Goal: Transaction & Acquisition: Register for event/course

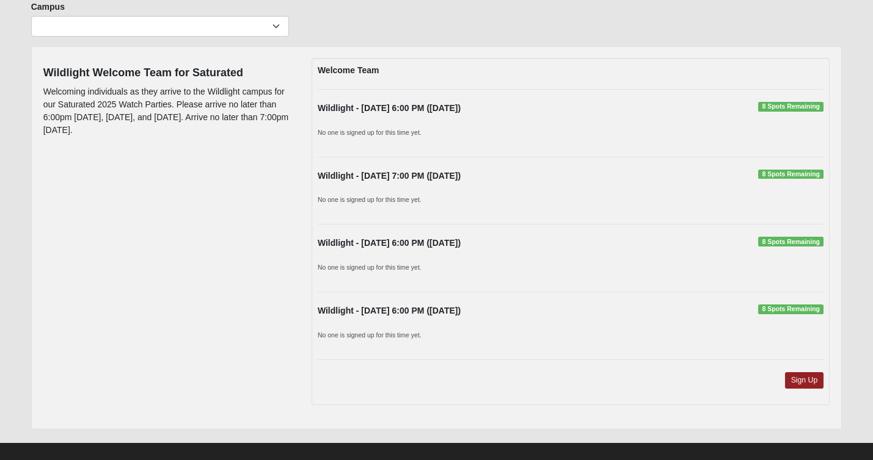
scroll to position [100, 0]
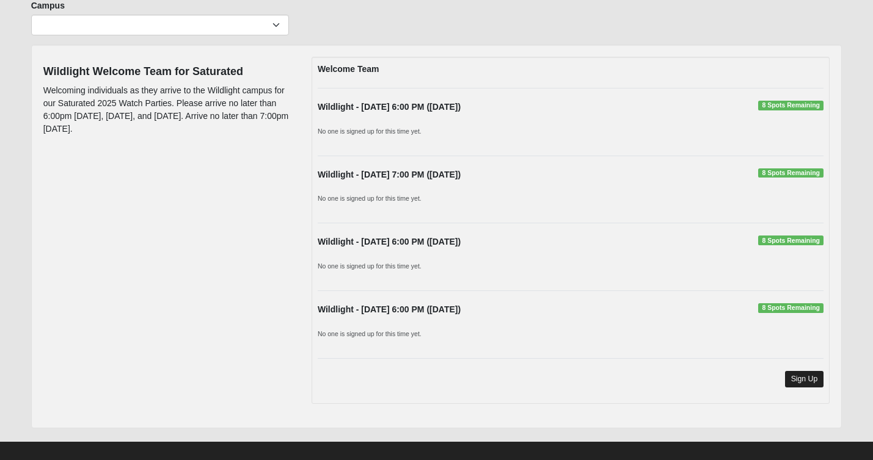
click at [810, 374] on link "Sign Up" at bounding box center [804, 379] width 39 height 16
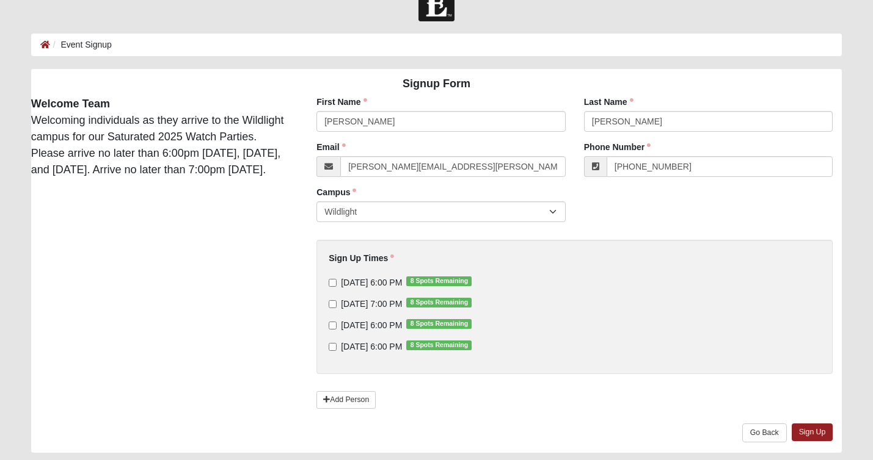
scroll to position [31, 0]
click at [331, 279] on input "9/10/2025 6:00 PM 8 Spots Remaining" at bounding box center [332, 282] width 8 height 8
checkbox input "true"
click at [821, 431] on link "Sign Up" at bounding box center [812, 432] width 42 height 18
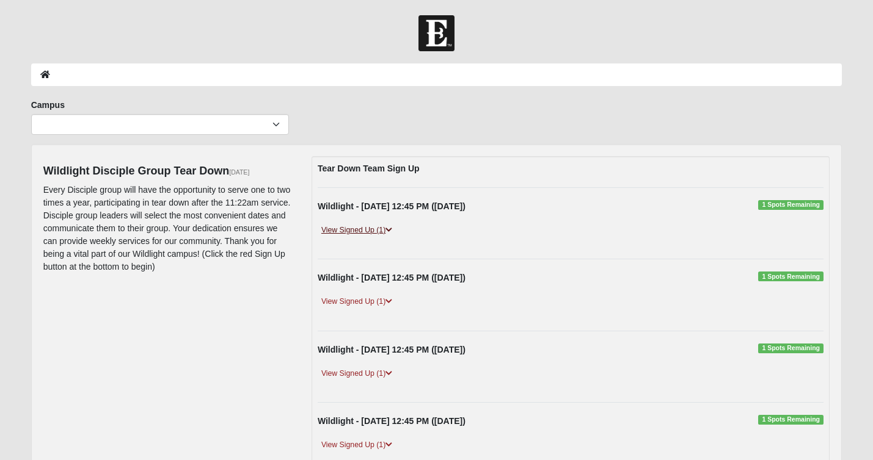
click at [387, 227] on icon at bounding box center [388, 230] width 7 height 7
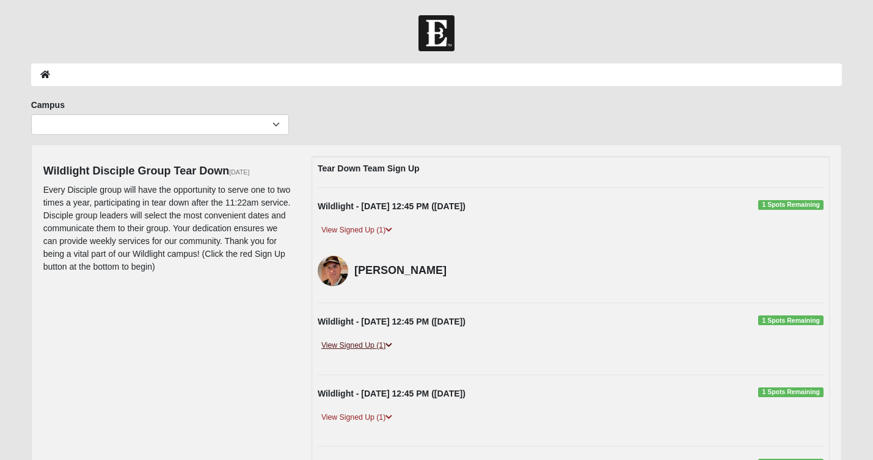
click at [382, 346] on link "View Signed Up (1)" at bounding box center [356, 345] width 78 height 13
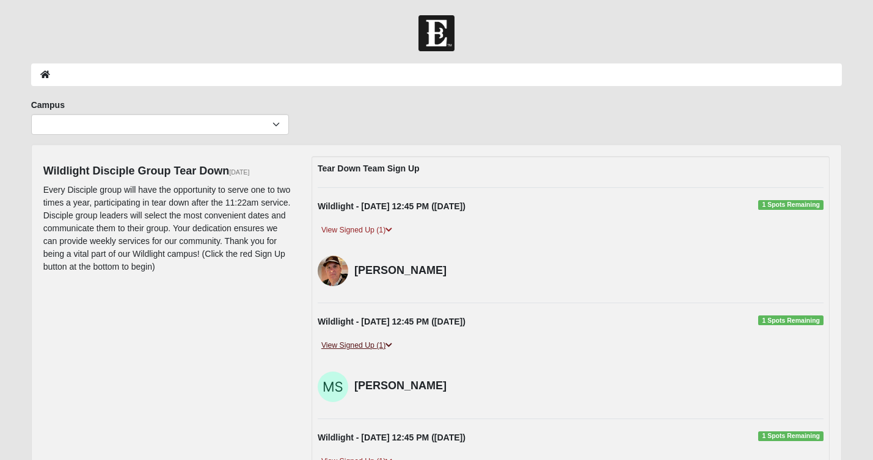
click at [394, 344] on link "View Signed Up (1)" at bounding box center [356, 345] width 78 height 13
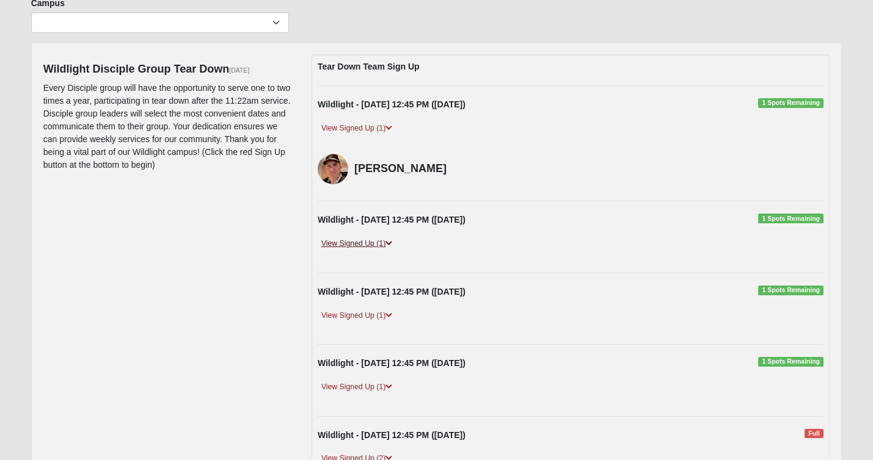
scroll to position [103, 0]
click at [392, 311] on icon at bounding box center [388, 314] width 7 height 7
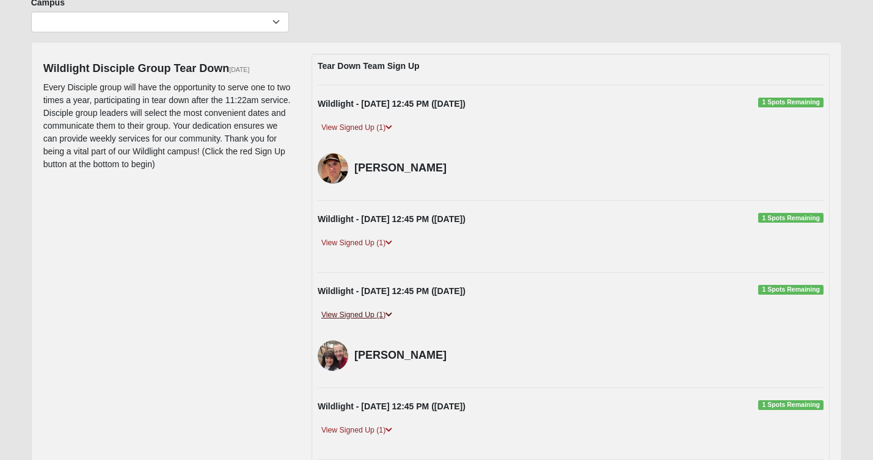
click at [392, 311] on icon at bounding box center [388, 314] width 7 height 7
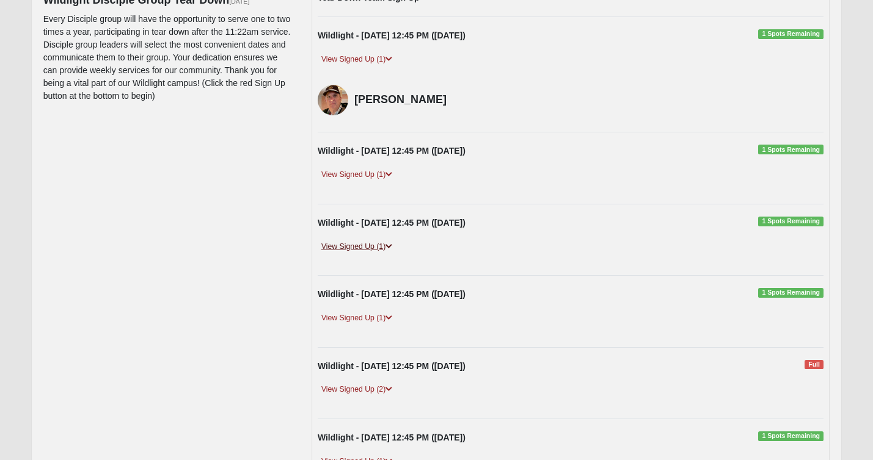
scroll to position [172, 0]
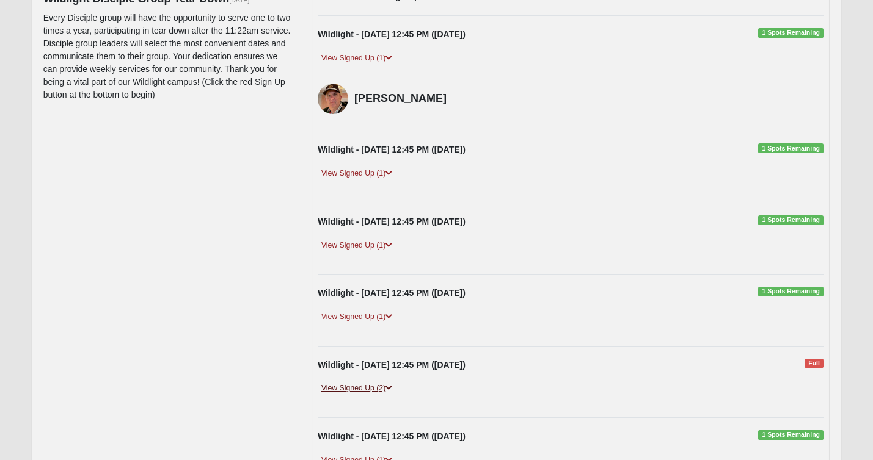
click at [386, 385] on link "View Signed Up (2)" at bounding box center [356, 388] width 78 height 13
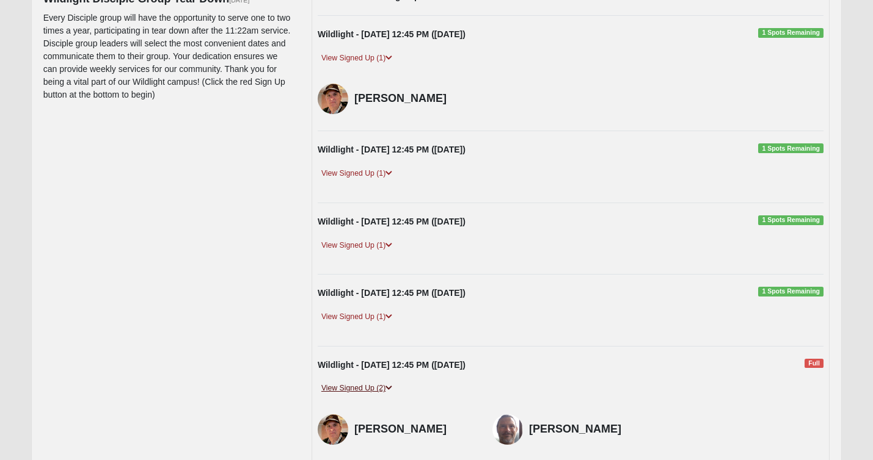
click at [386, 385] on link "View Signed Up (2)" at bounding box center [356, 388] width 78 height 13
